Goal: Contribute content

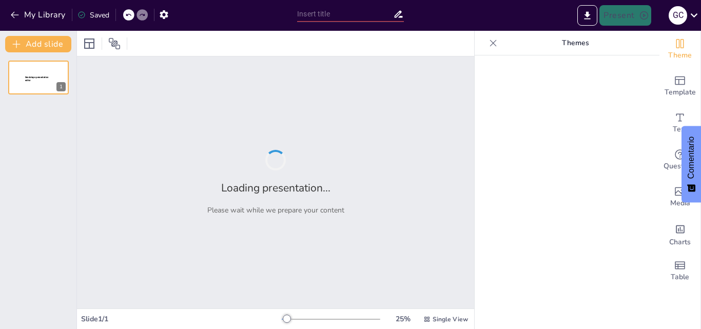
type input "Hominización: El Viaje de Nuestros Ancestros"
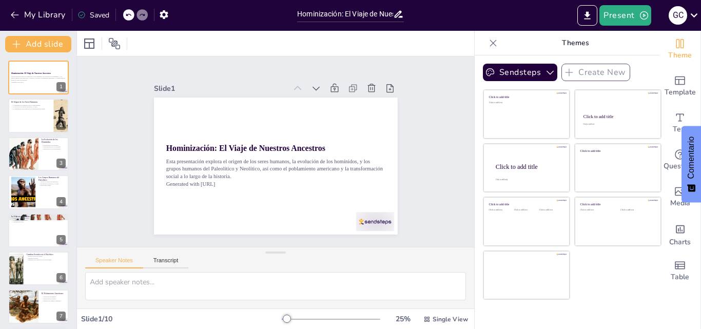
drag, startPoint x: 575, startPoint y: 13, endPoint x: 373, endPoint y: 170, distance: 255.6
click at [529, 158] on div at bounding box center [526, 168] width 86 height 49
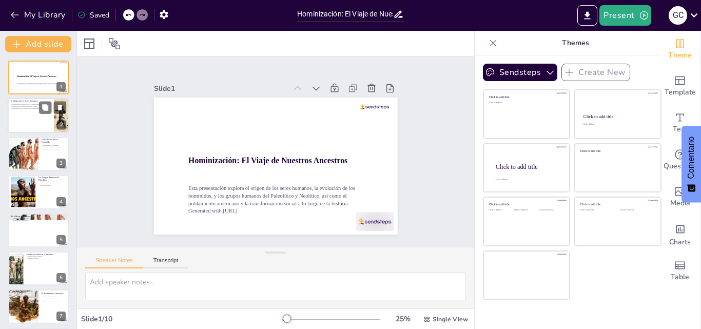
click at [47, 72] on icon at bounding box center [45, 70] width 6 height 6
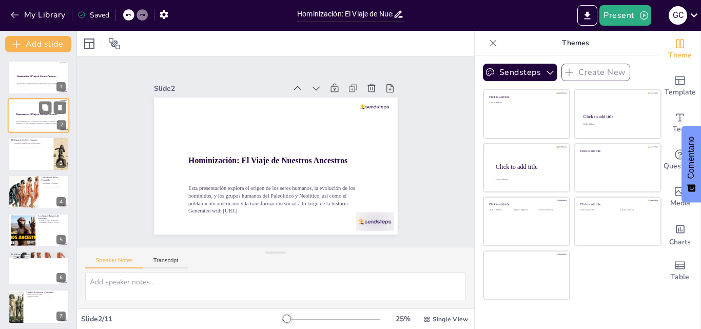
click at [37, 105] on div at bounding box center [39, 115] width 62 height 35
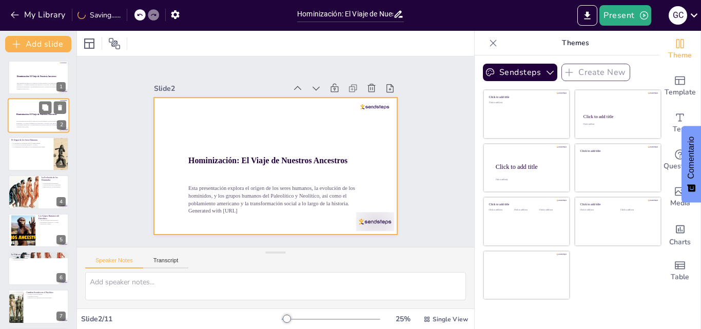
click at [31, 119] on div at bounding box center [39, 115] width 62 height 35
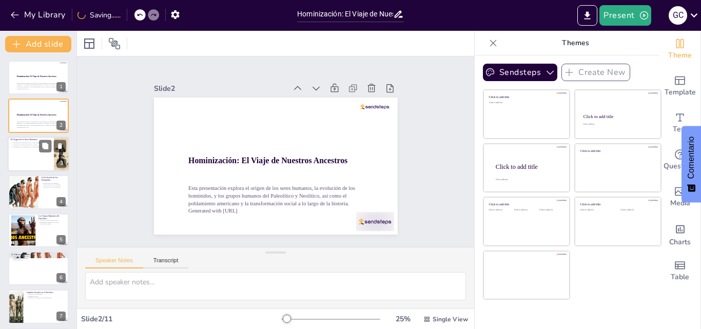
click at [35, 148] on div "La búsqueda de respuestas sobre el origen humano La teoría de la evolución [PER…" at bounding box center [31, 144] width 40 height 7
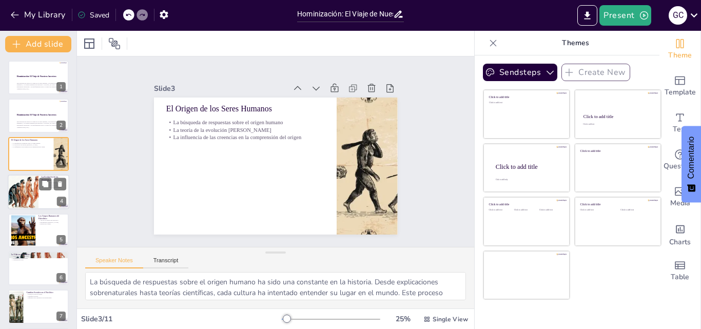
click at [27, 188] on div at bounding box center [23, 191] width 50 height 35
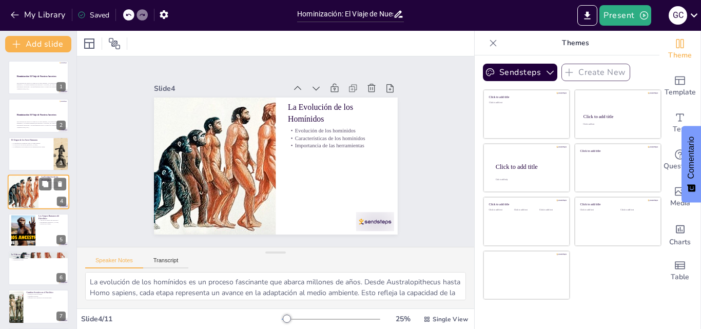
scroll to position [1, 0]
click at [30, 240] on div at bounding box center [22, 228] width 55 height 31
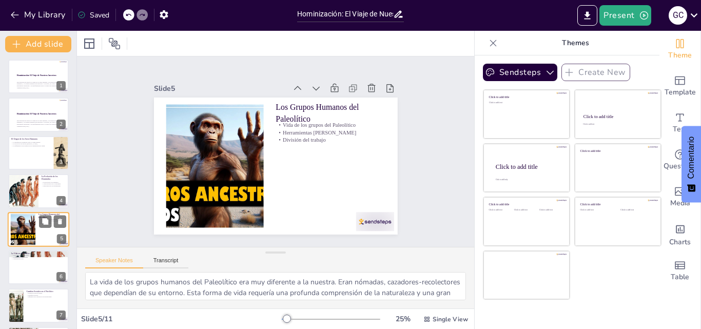
scroll to position [39, 0]
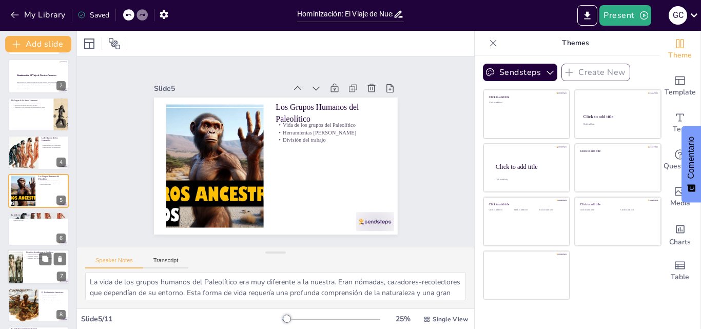
click at [29, 264] on div at bounding box center [39, 267] width 62 height 35
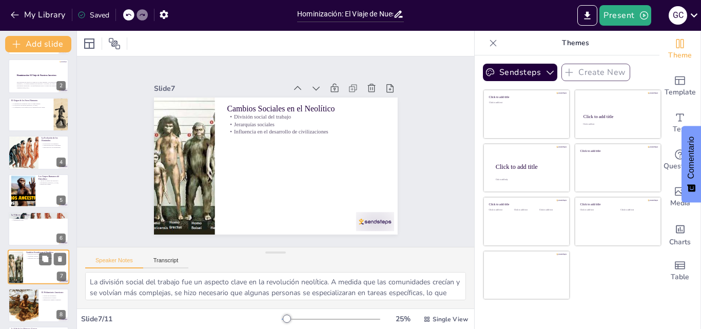
scroll to position [115, 0]
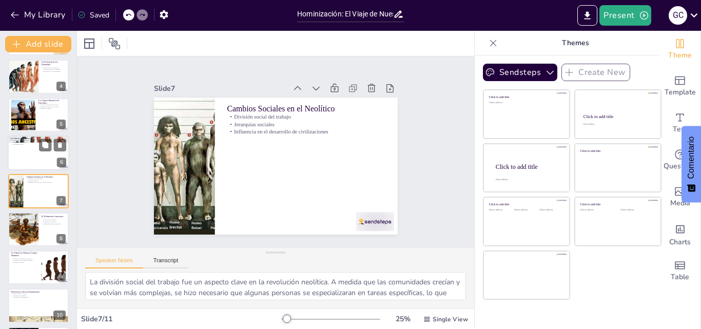
click at [23, 157] on div at bounding box center [39, 152] width 62 height 35
type textarea "La sedentarización fue un cambio fundamental en la vida de los grupos humanos. …"
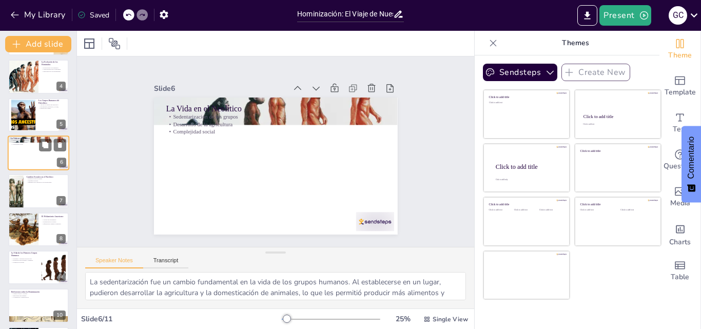
scroll to position [77, 0]
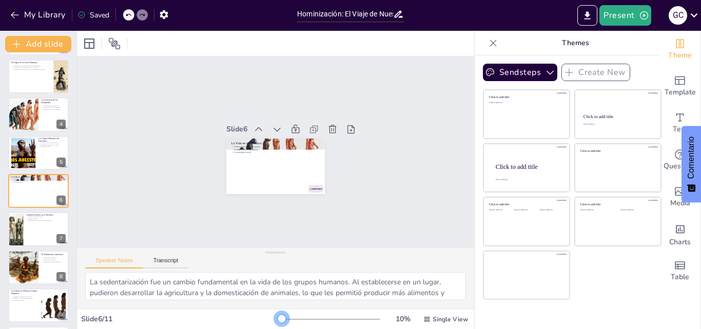
drag, startPoint x: 278, startPoint y: 316, endPoint x: 206, endPoint y: 304, distance: 72.9
click at [206, 304] on div "Slide 1 Hominización: El Viaje de Nuestros Ancestros Esta presentación explora …" at bounding box center [275, 180] width 397 height 298
click at [700, 166] on button "Comentario" at bounding box center [690, 164] width 19 height 76
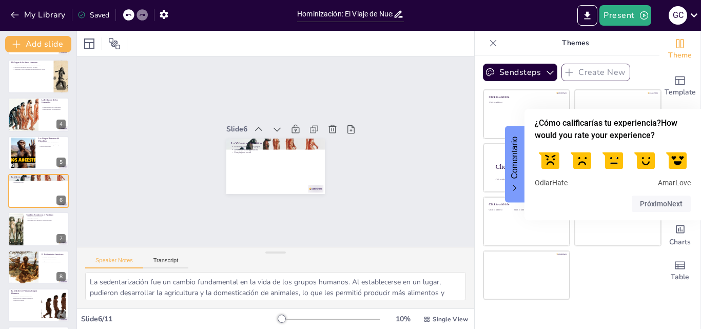
click at [550, 159] on label at bounding box center [548, 160] width 29 height 29
click at [549, 147] on input "1" at bounding box center [549, 147] width 0 height 0
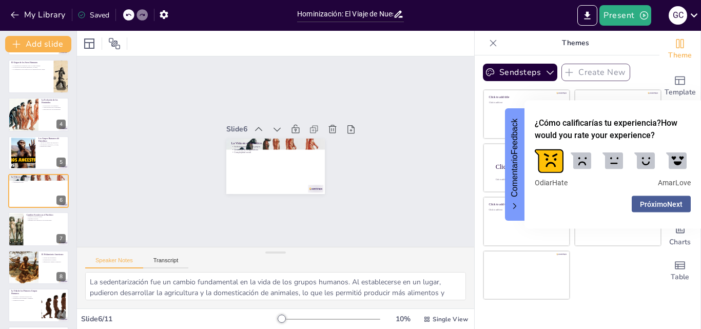
click at [680, 205] on button "Próximo Next" at bounding box center [660, 203] width 59 height 16
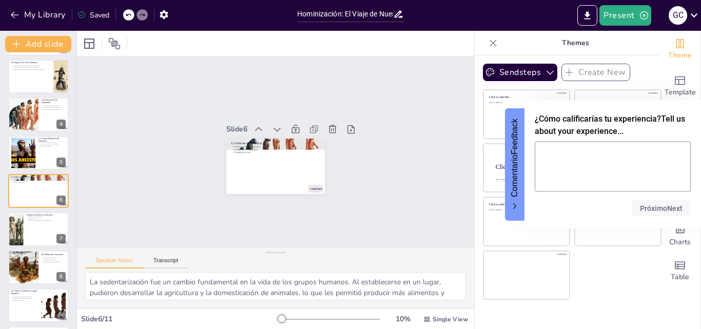
click at [418, 77] on div "Slide 1 Hominización: El Viaje de Nuestros Ancestros Esta presentación explora …" at bounding box center [275, 151] width 397 height 190
click at [401, 107] on div "Slide 1 Hominización: El Viaje de Nuestros Ancestros Esta presentación explora …" at bounding box center [275, 151] width 414 height 230
click at [401, 107] on div "Slide 1 Hominización: El Viaje de Nuestros Ancestros Esta presentación explora …" at bounding box center [275, 151] width 414 height 231
click at [369, 209] on div "Slide 1 Hominización: El Viaje de Nuestros Ancestros Esta presentación explora …" at bounding box center [276, 151] width 428 height 268
click at [369, 209] on div "Slide 1 Hominización: El Viaje de Nuestros Ancestros Esta presentación explora …" at bounding box center [275, 151] width 415 height 231
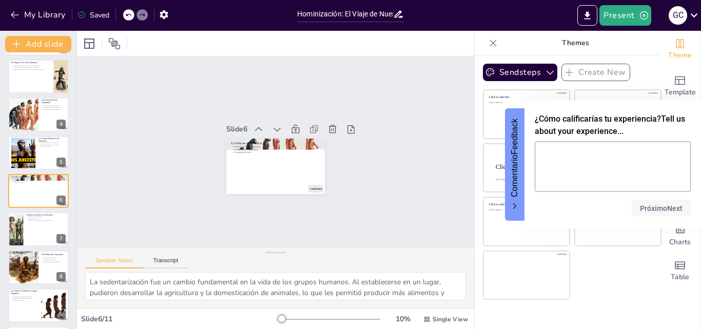
click at [520, 213] on button "Comentario Feedback" at bounding box center [514, 164] width 19 height 112
